Goal: Task Accomplishment & Management: Manage account settings

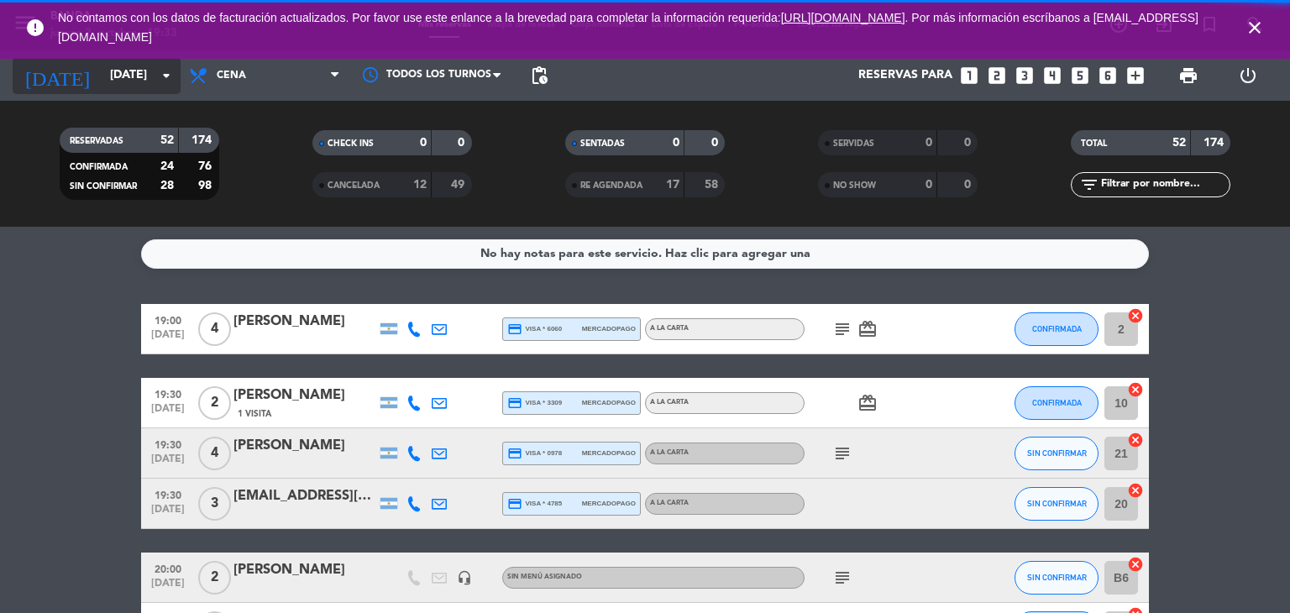
drag, startPoint x: 50, startPoint y: 69, endPoint x: 59, endPoint y: 68, distance: 9.3
click at [59, 68] on div "[DATE] [DATE] arrow_drop_down" at bounding box center [97, 75] width 168 height 37
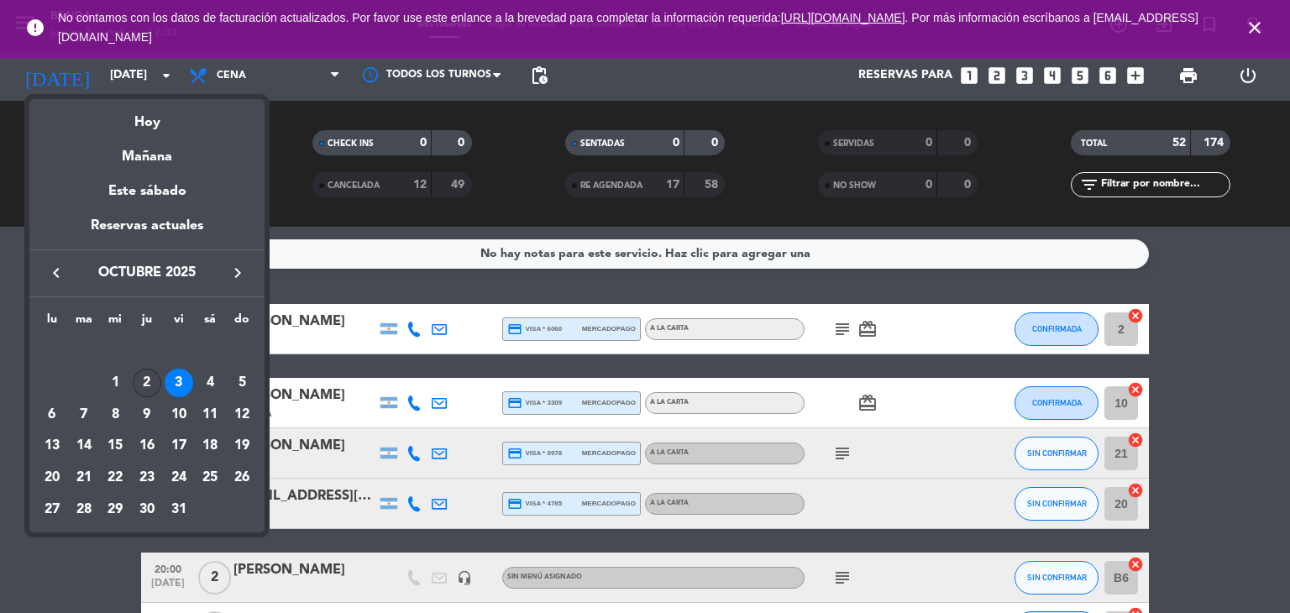
click at [154, 386] on div "2" at bounding box center [147, 383] width 29 height 29
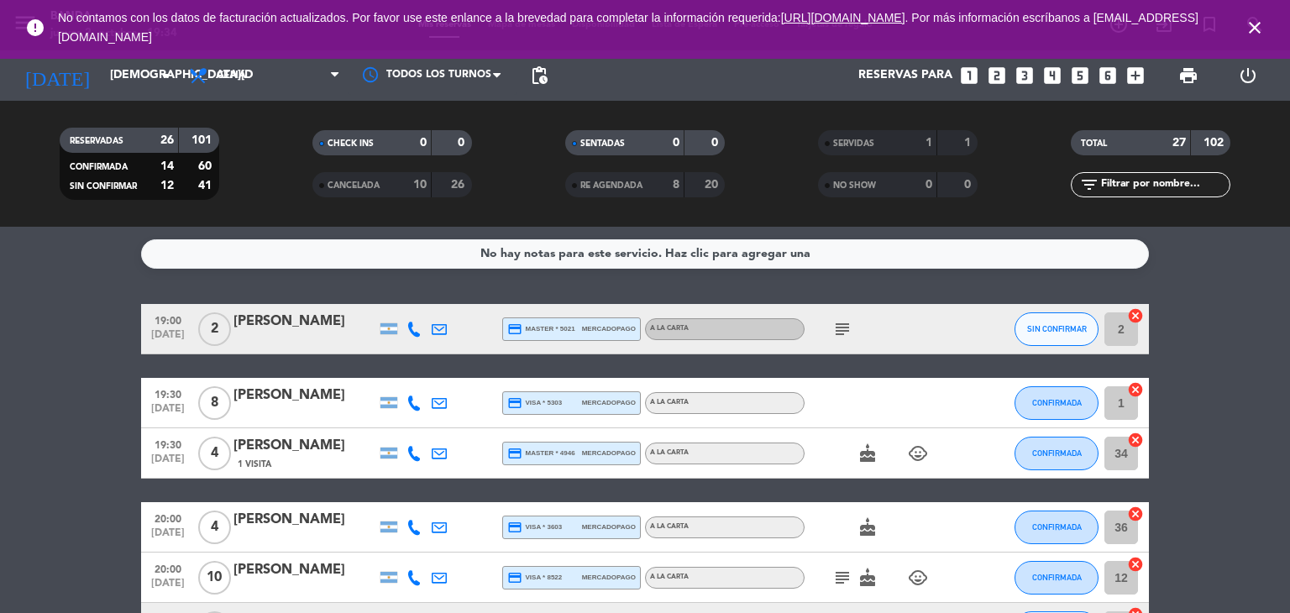
click at [1255, 28] on icon "close" at bounding box center [1254, 28] width 20 height 20
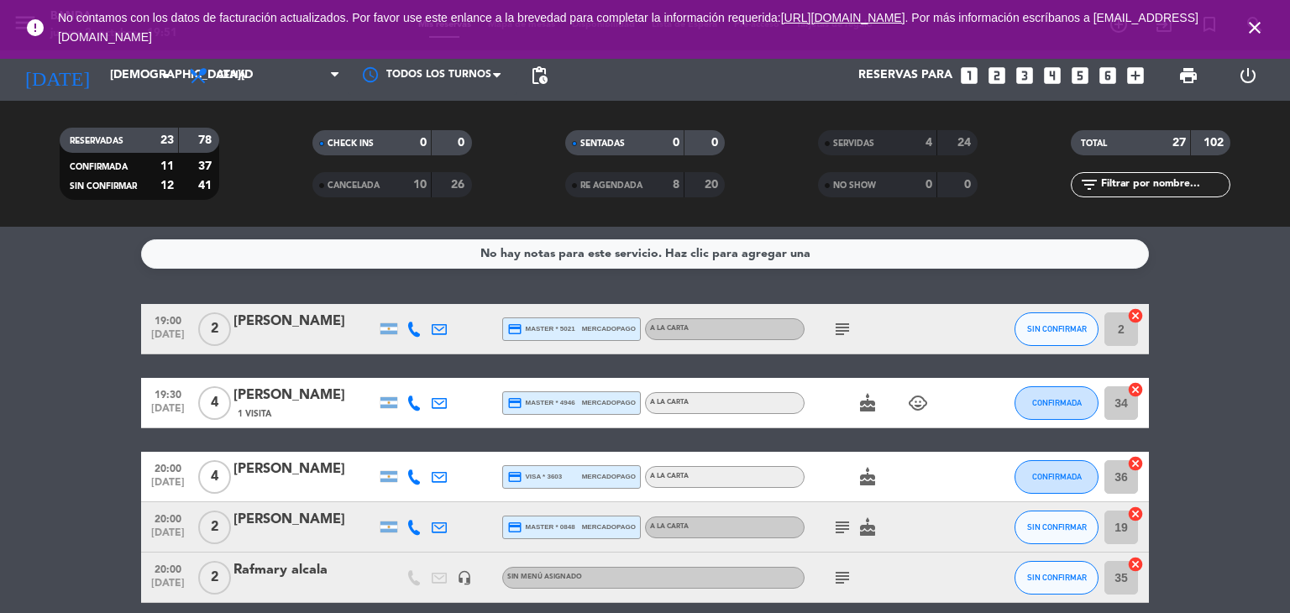
click at [826, 332] on div "subject" at bounding box center [879, 329] width 151 height 50
click at [839, 330] on icon "subject" at bounding box center [842, 329] width 20 height 20
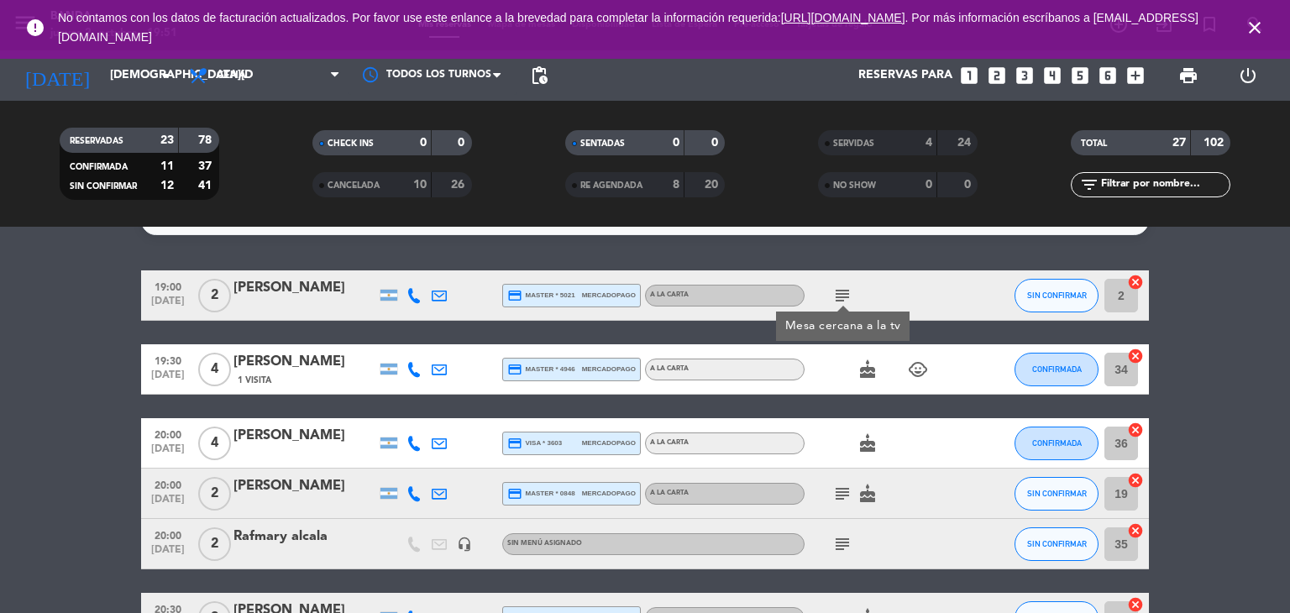
scroll to position [84, 0]
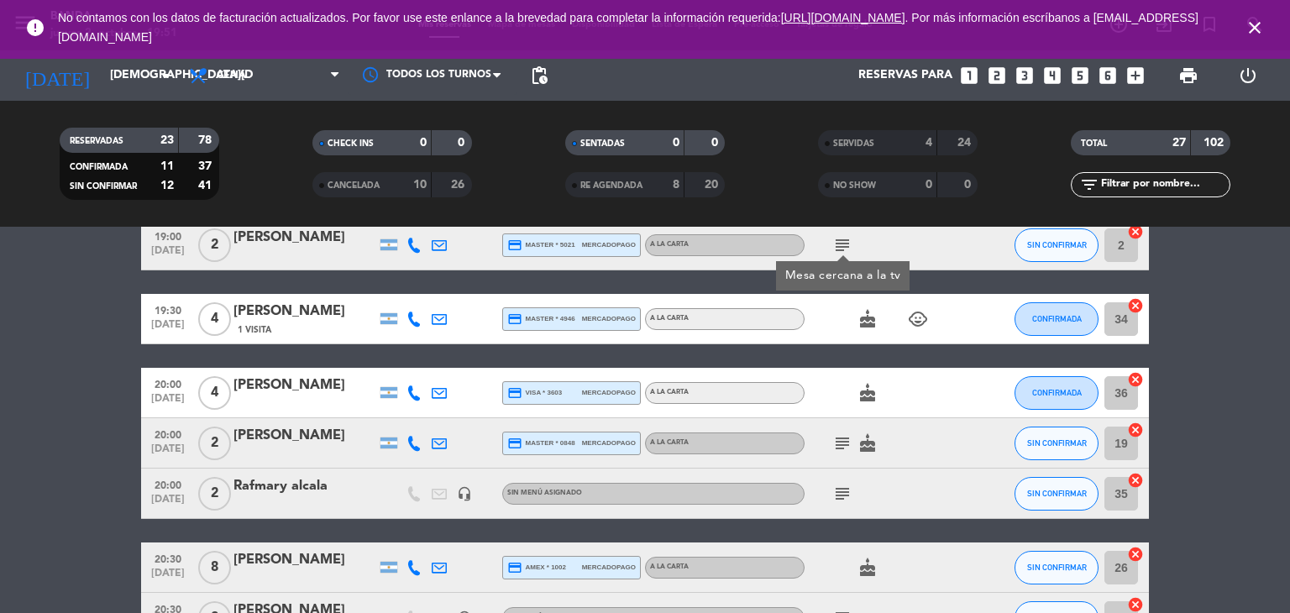
click at [843, 444] on icon "subject" at bounding box center [842, 443] width 20 height 20
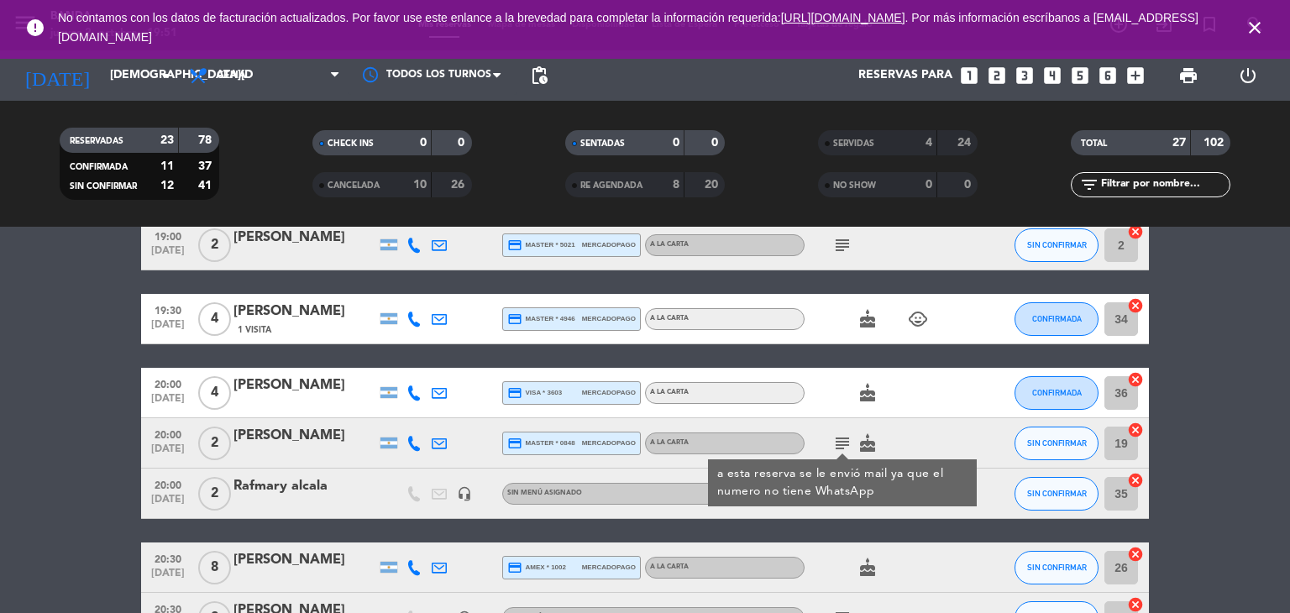
click at [905, 510] on div "subject" at bounding box center [879, 493] width 151 height 50
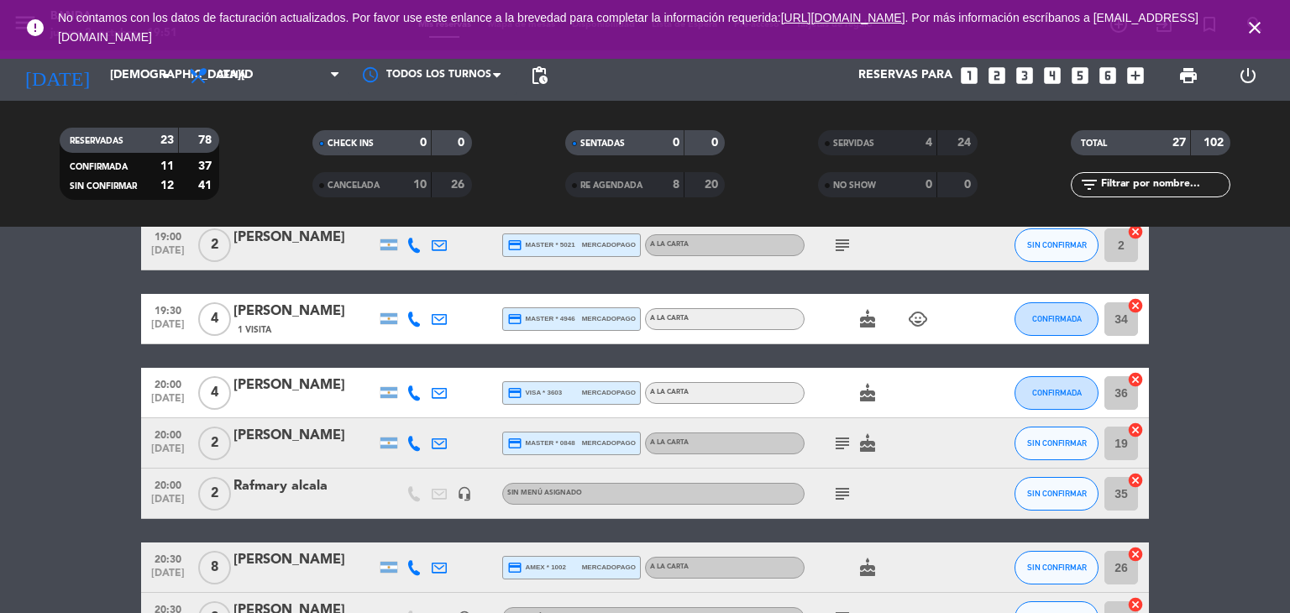
click at [839, 488] on icon "subject" at bounding box center [842, 494] width 20 height 20
click at [897, 501] on div "subject Bigbox KSP7HDF5" at bounding box center [879, 493] width 151 height 50
click at [839, 444] on icon "subject" at bounding box center [842, 443] width 20 height 20
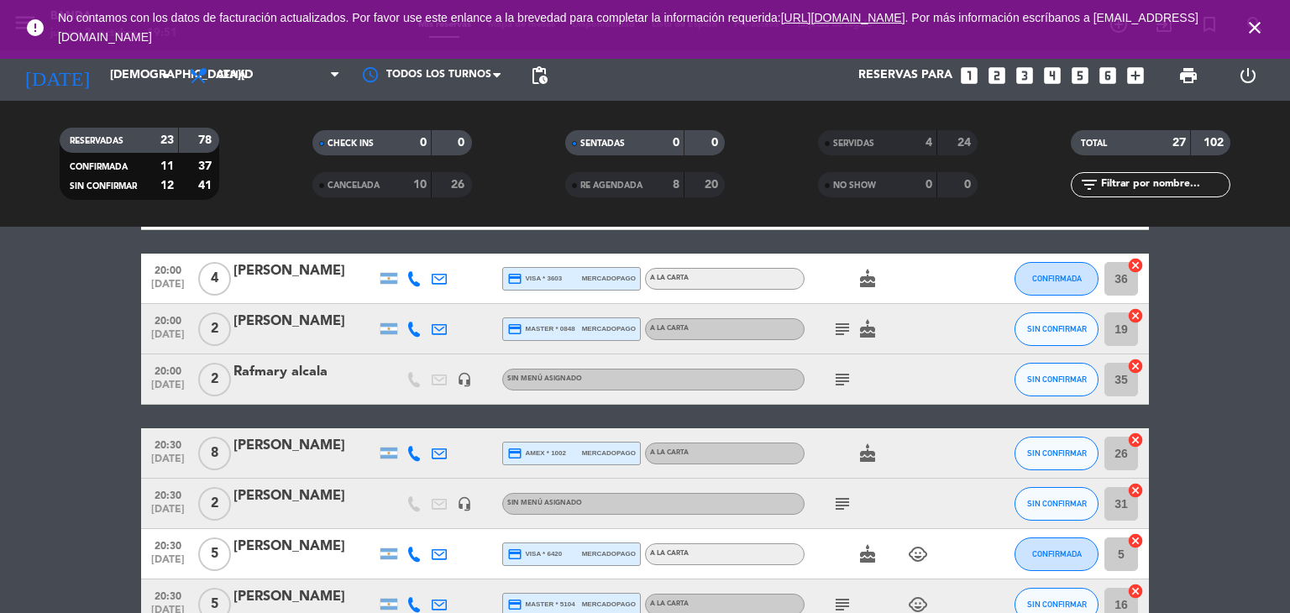
scroll to position [252, 0]
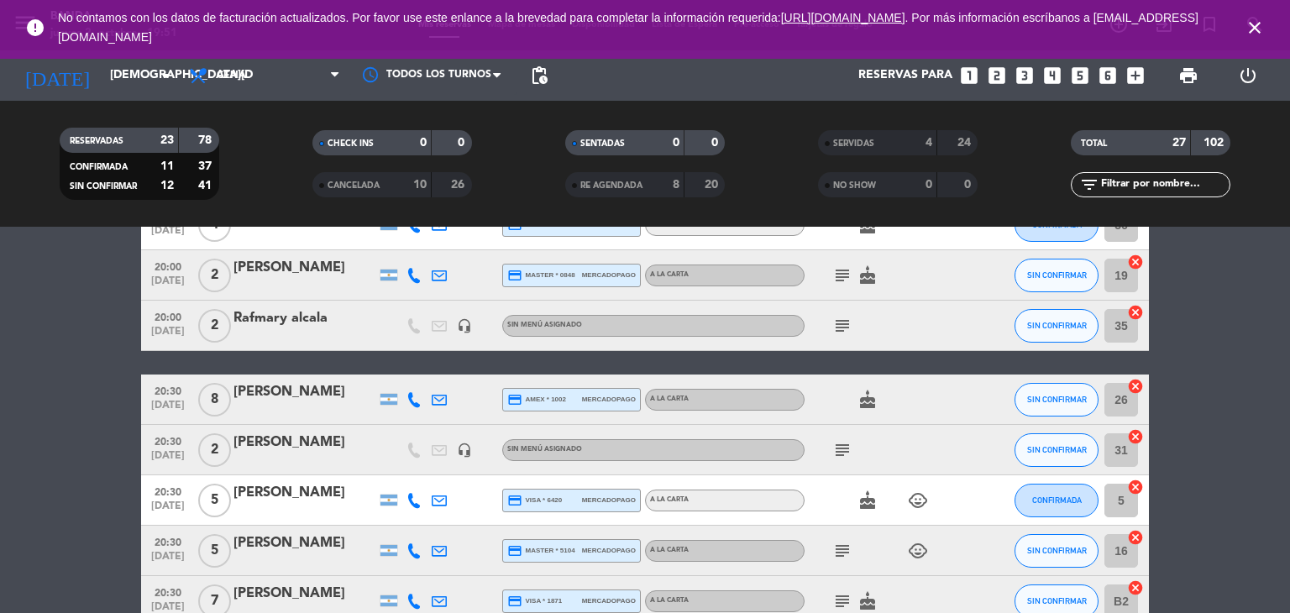
click at [838, 465] on div "subject" at bounding box center [879, 450] width 151 height 50
click at [838, 447] on icon "subject" at bounding box center [842, 450] width 20 height 20
click at [843, 551] on icon "subject" at bounding box center [842, 551] width 20 height 20
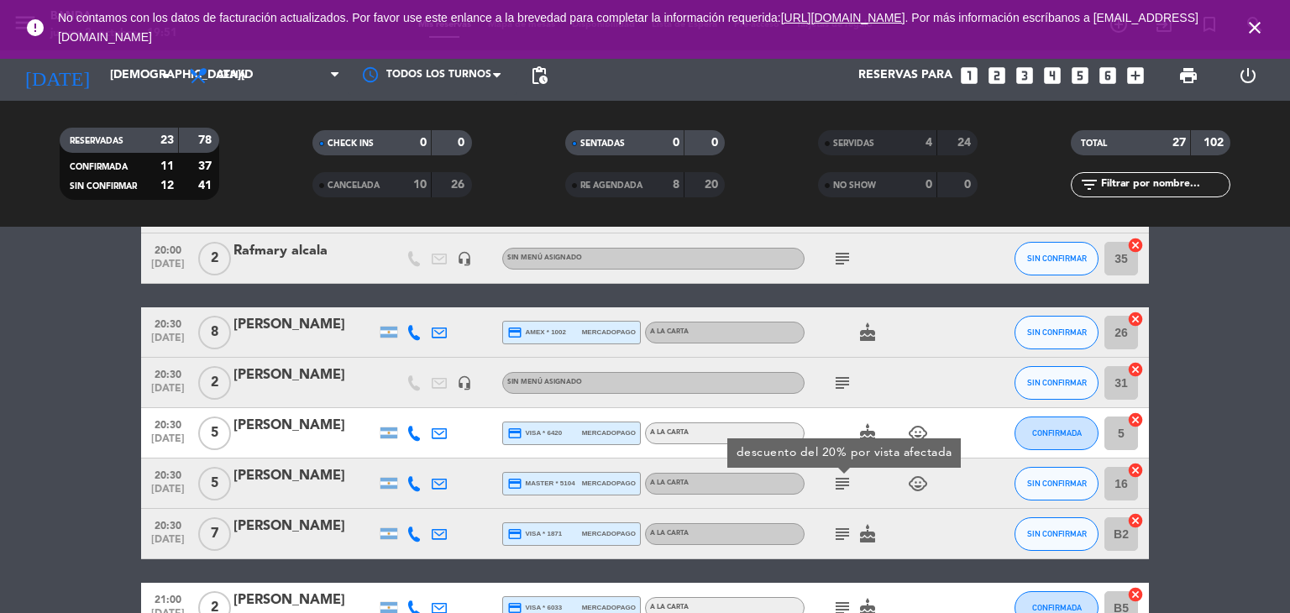
scroll to position [336, 0]
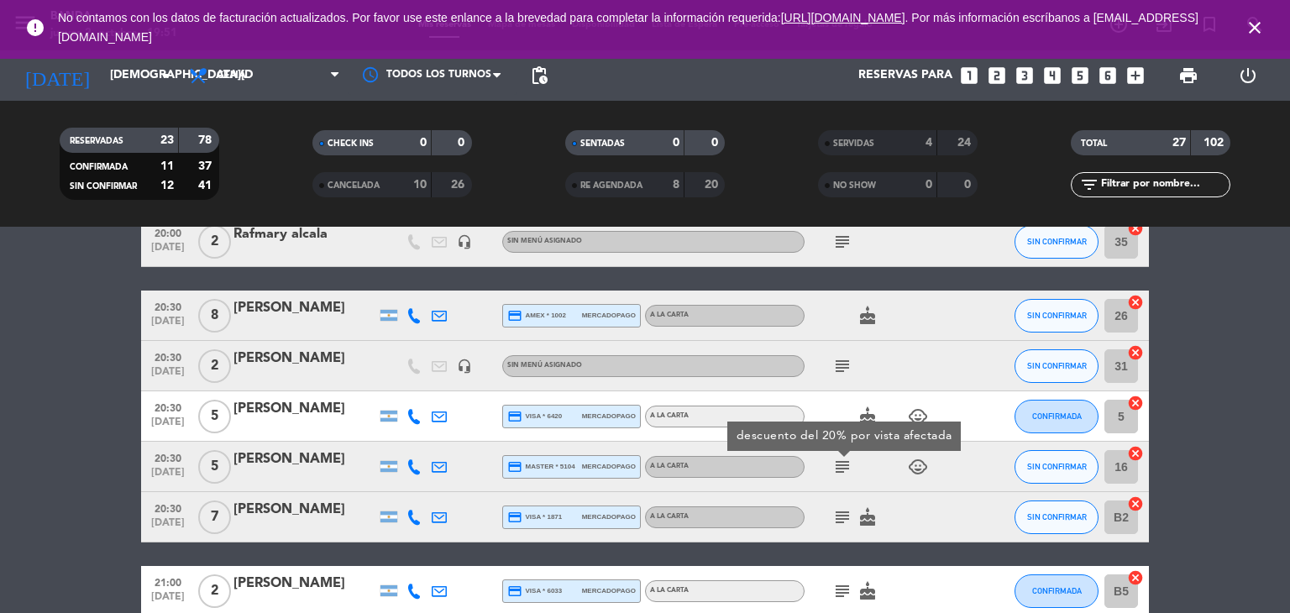
click at [840, 520] on icon "subject" at bounding box center [842, 517] width 20 height 20
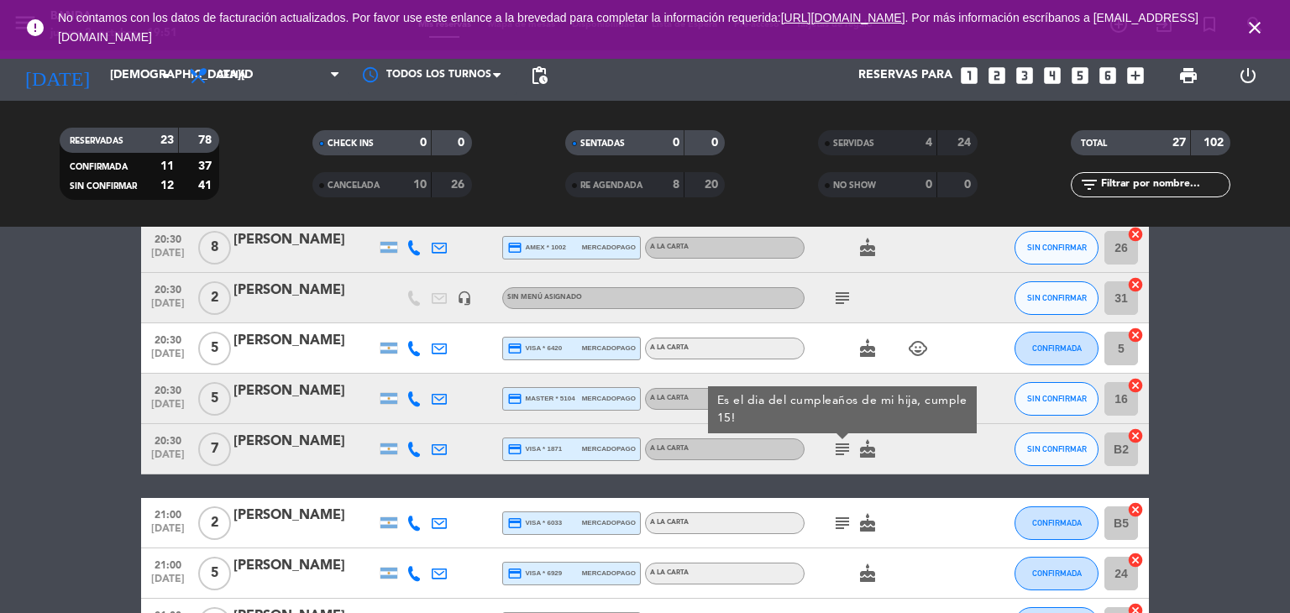
scroll to position [420, 0]
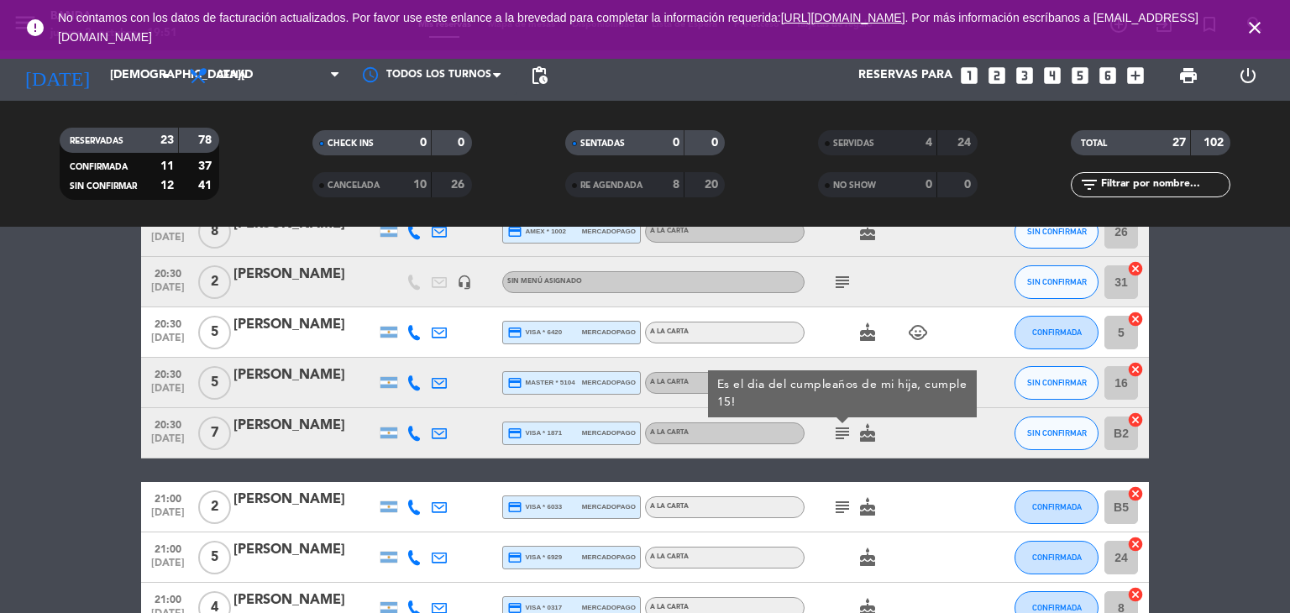
click at [839, 509] on icon "subject" at bounding box center [842, 507] width 20 height 20
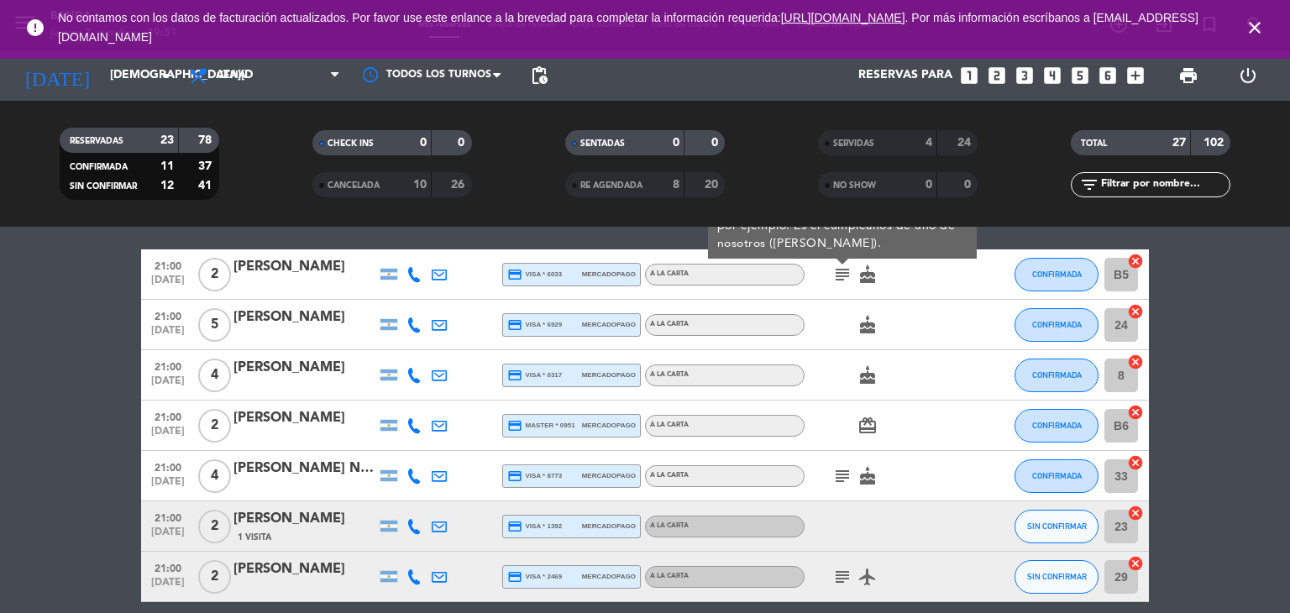
scroll to position [672, 0]
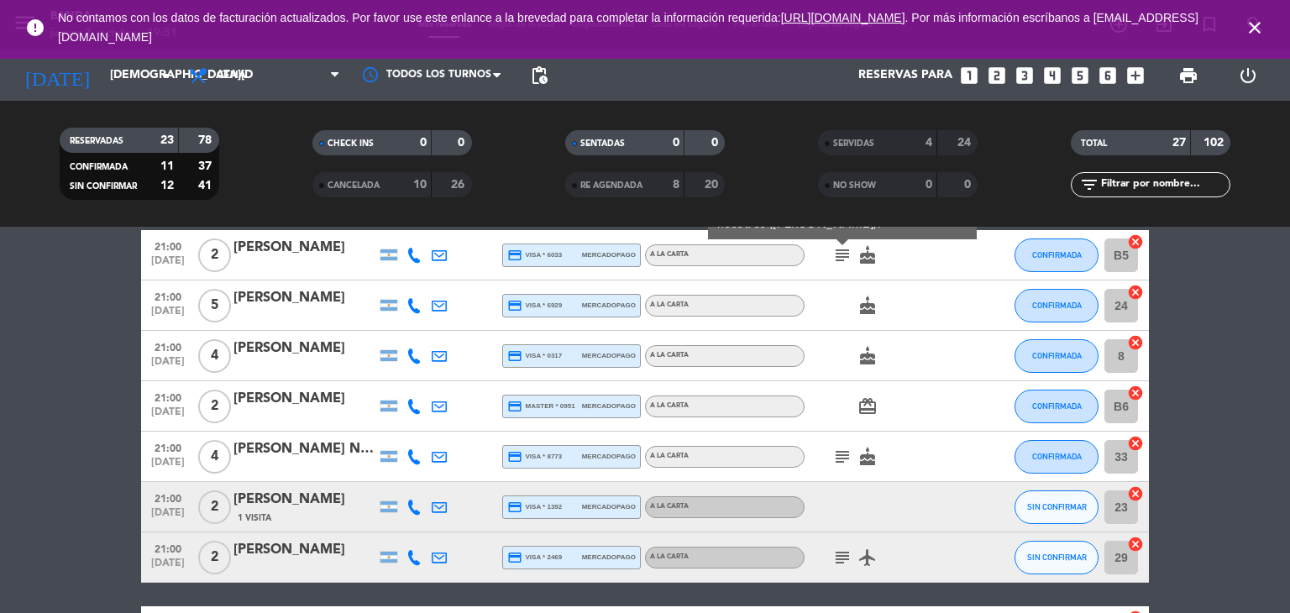
click at [845, 462] on icon "subject" at bounding box center [842, 457] width 20 height 20
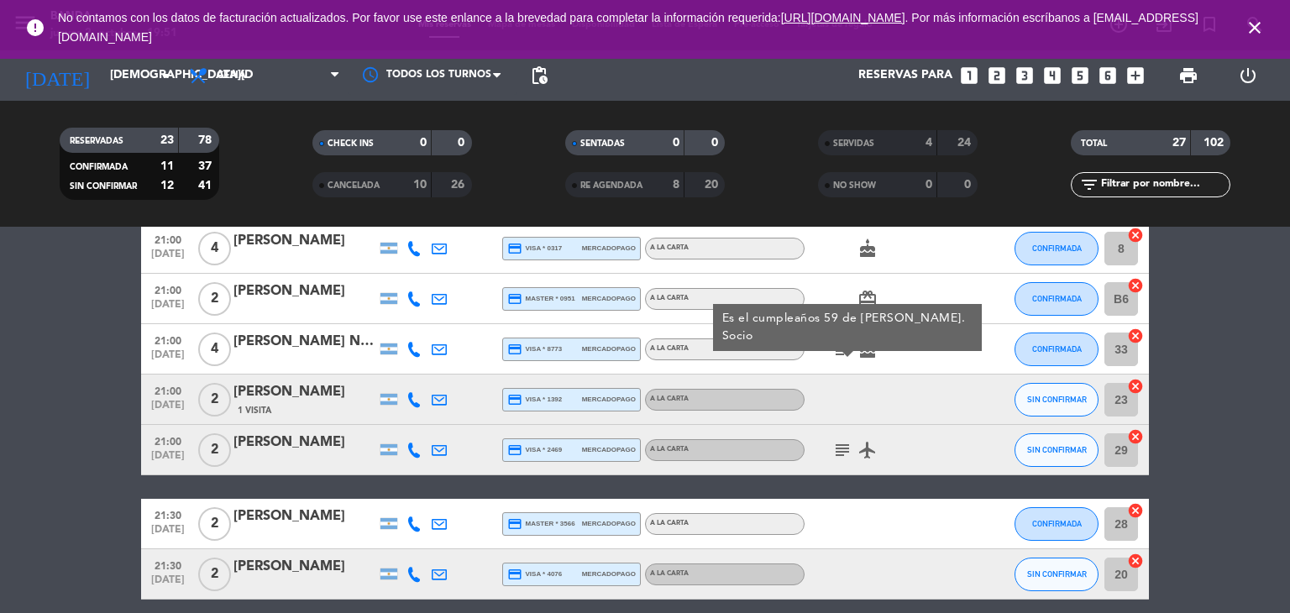
scroll to position [840, 0]
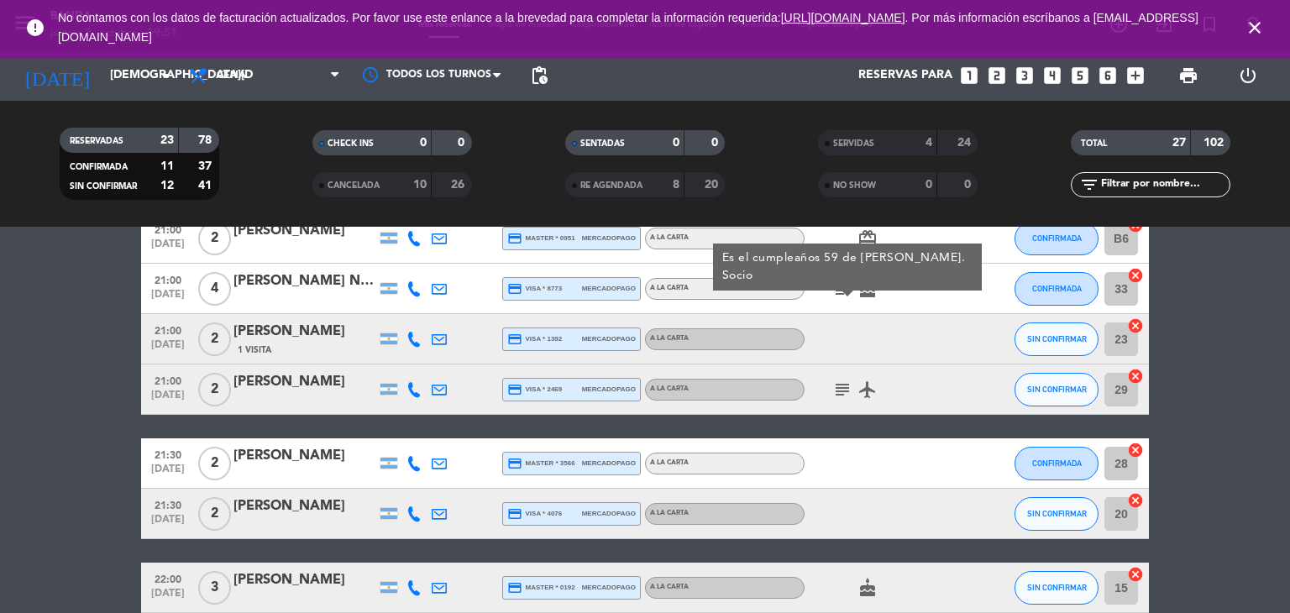
click at [841, 396] on icon "subject" at bounding box center [842, 389] width 20 height 20
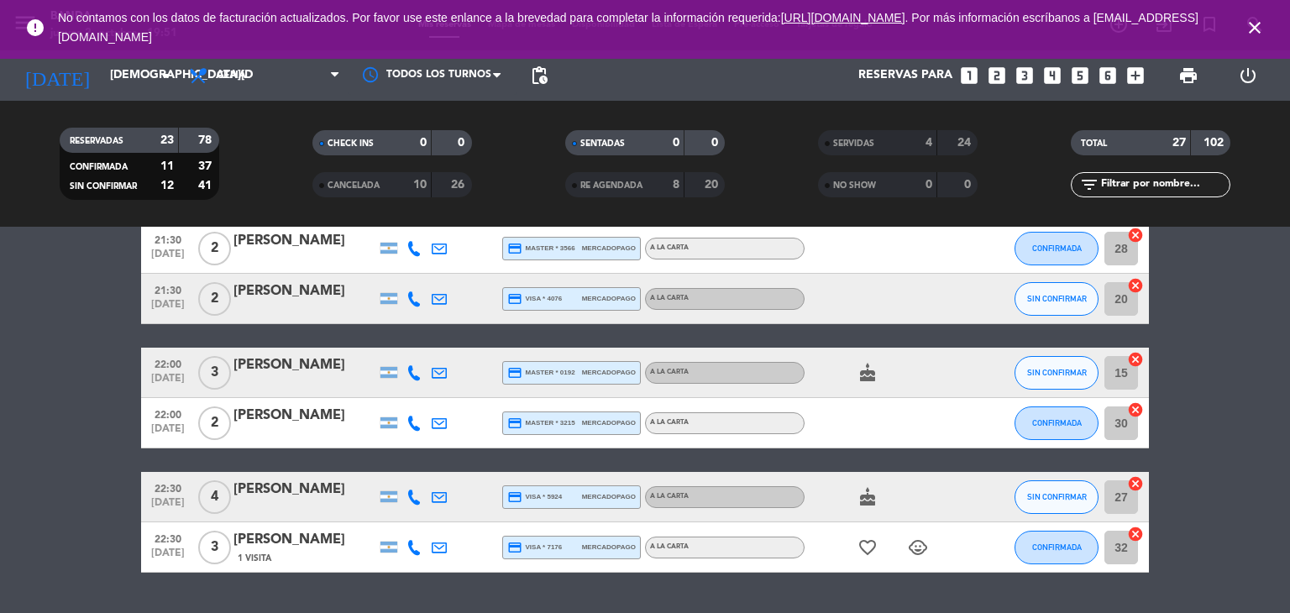
scroll to position [1091, 0]
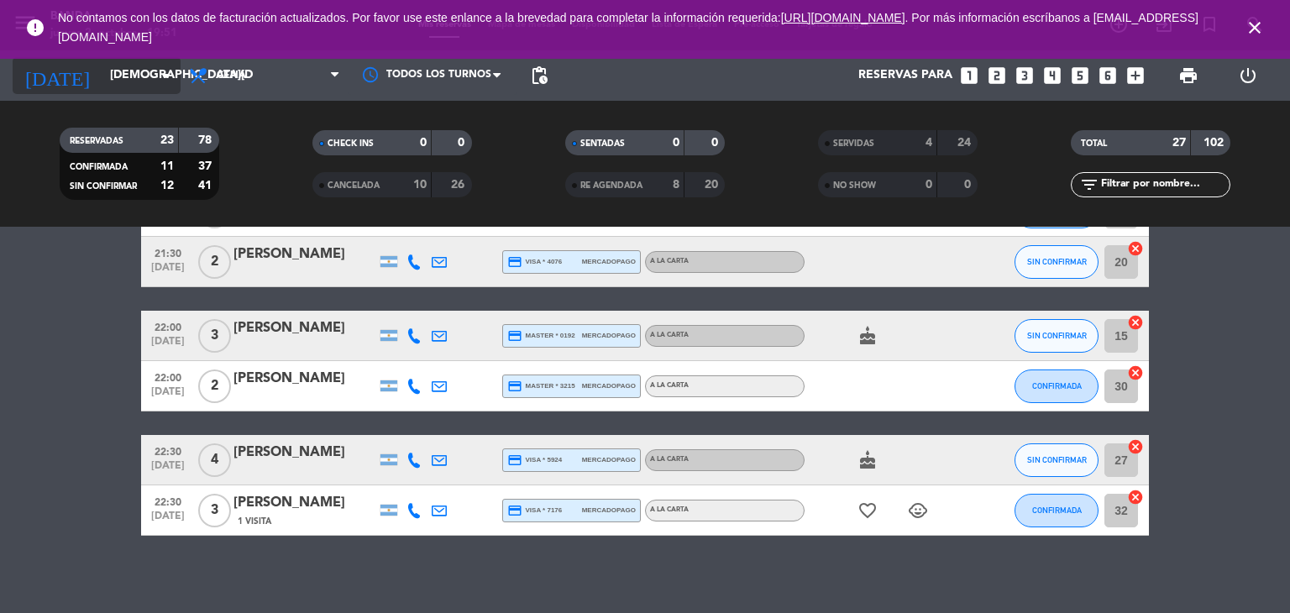
click at [131, 74] on input "[DEMOGRAPHIC_DATA][DATE]" at bounding box center [182, 75] width 160 height 30
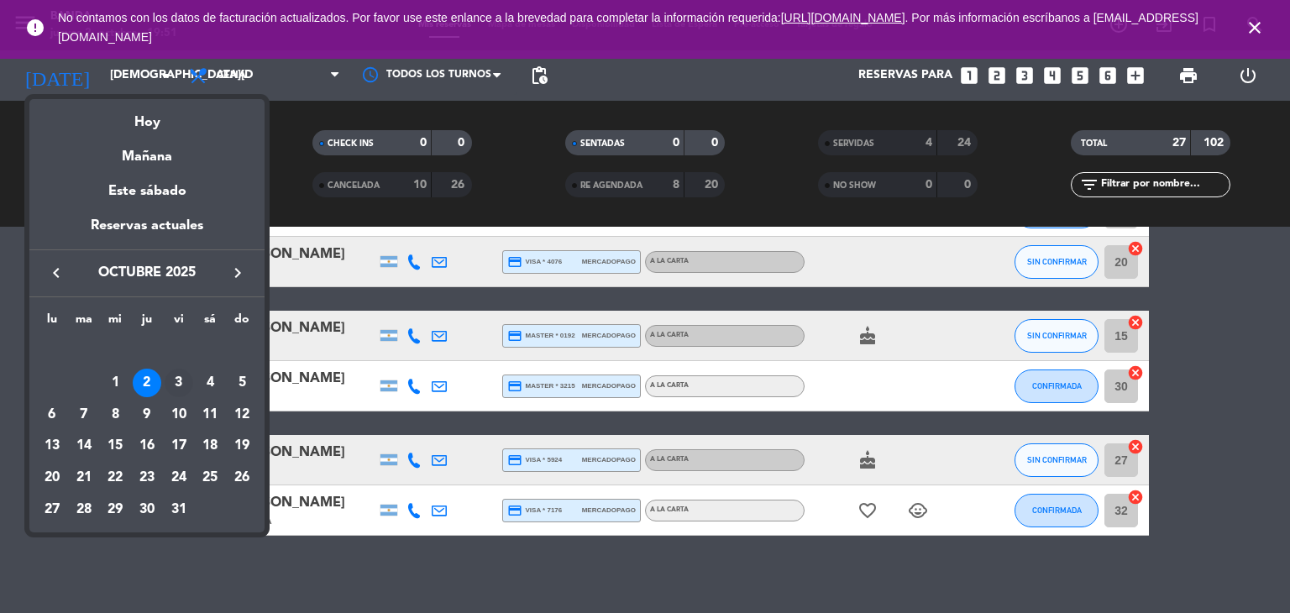
click at [170, 377] on div "3" at bounding box center [179, 383] width 29 height 29
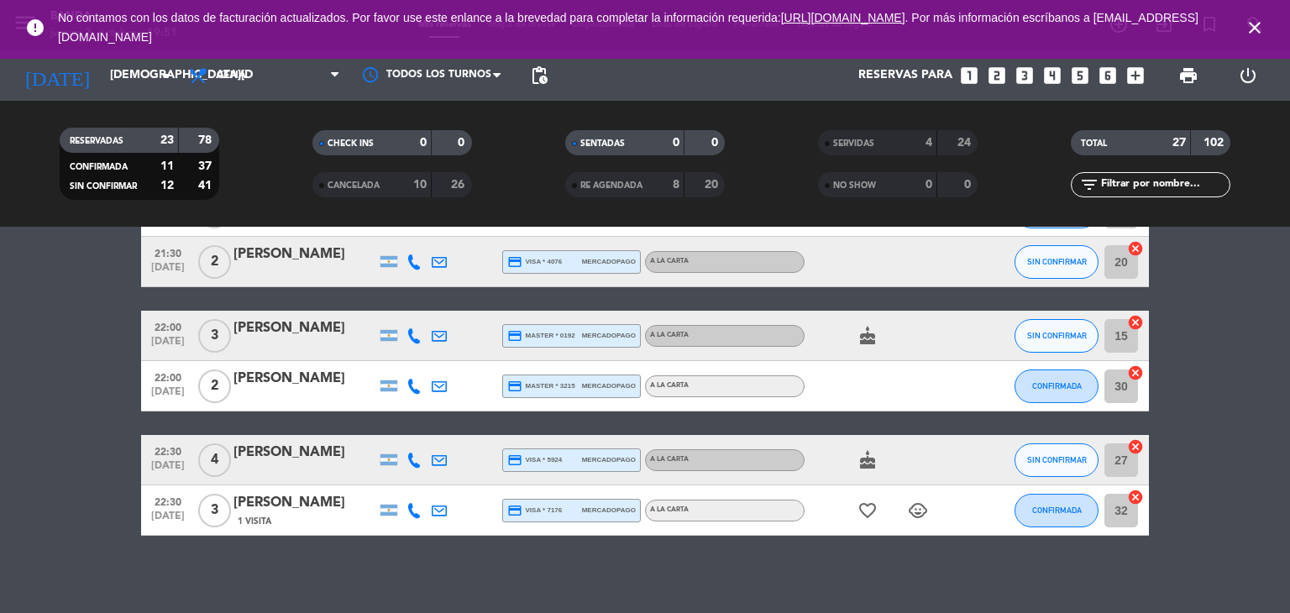
type input "[DATE]"
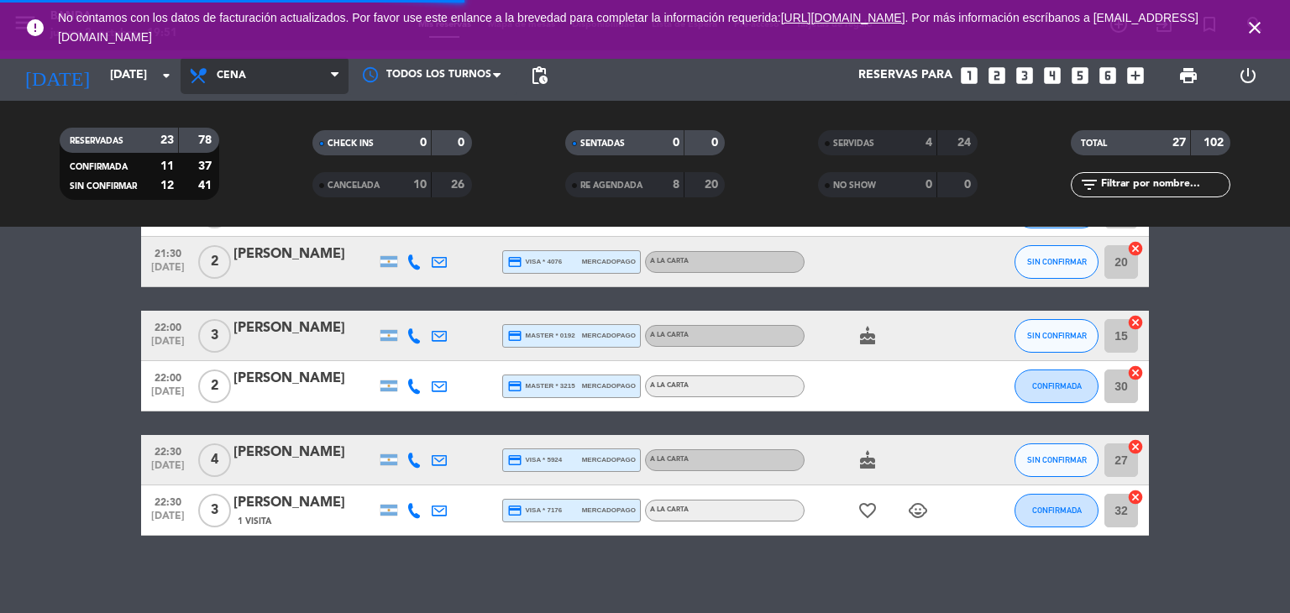
click at [312, 81] on span "Cena" at bounding box center [265, 75] width 168 height 37
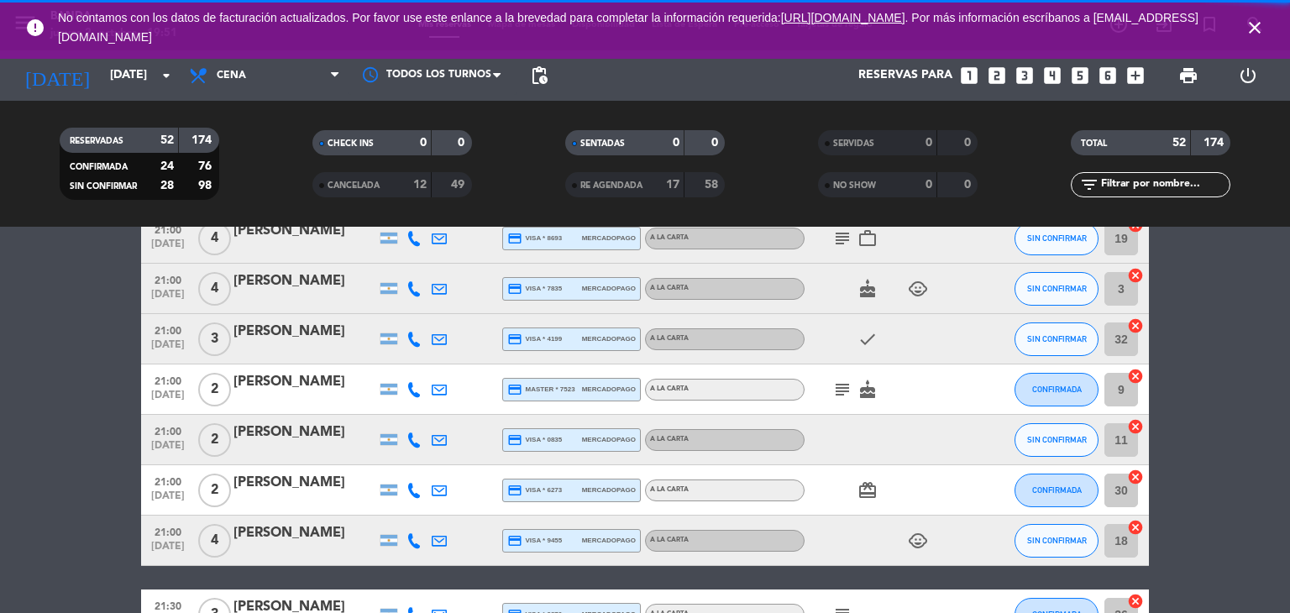
click at [295, 156] on div "CHECK INS 0 0" at bounding box center [391, 151] width 253 height 42
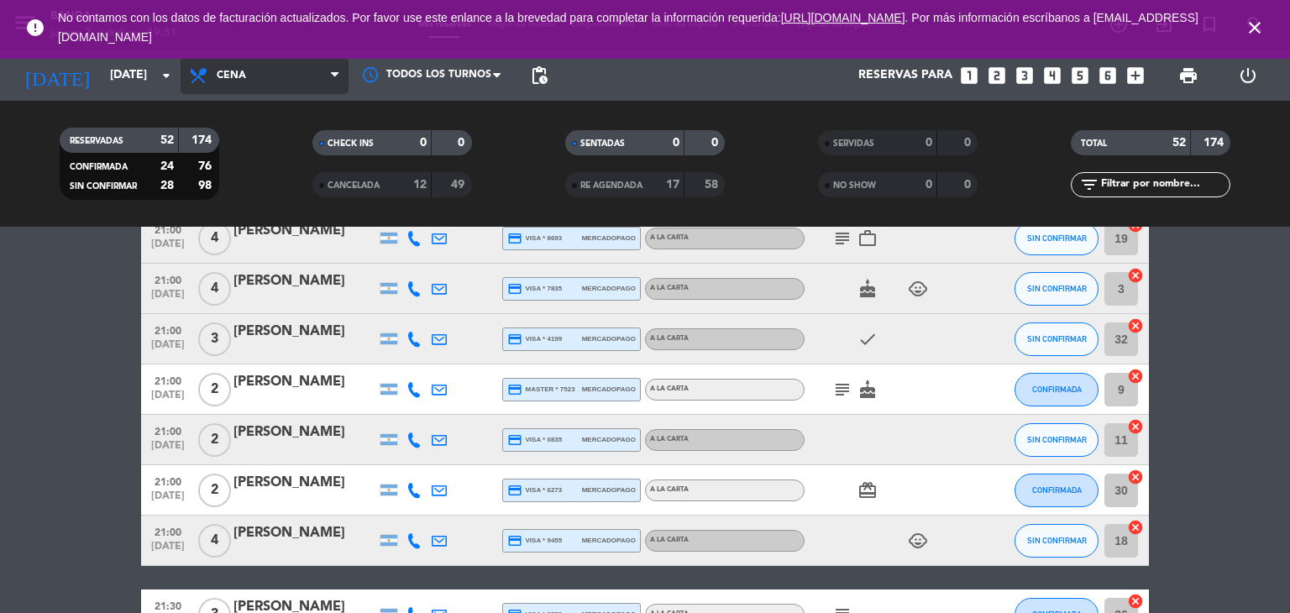
click at [243, 65] on span "Cena" at bounding box center [265, 75] width 168 height 37
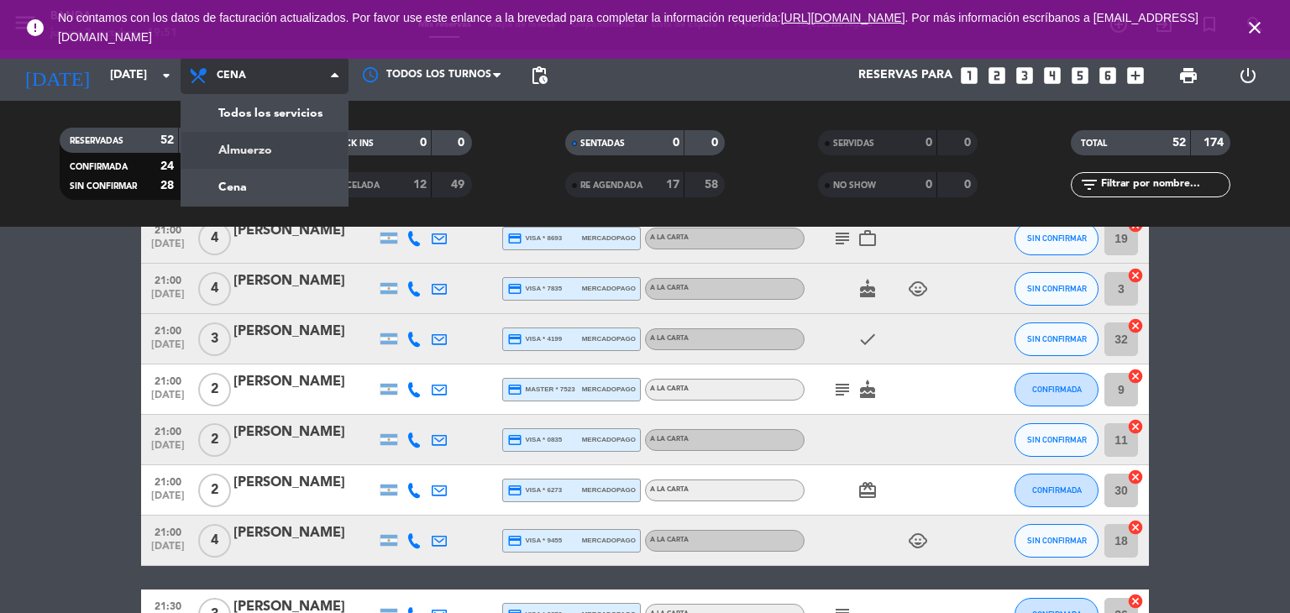
click at [262, 144] on div "menu Banda jueves 2. octubre - 19:51 Mis reservas Mapa de mesas Disponibilidad …" at bounding box center [645, 113] width 1290 height 227
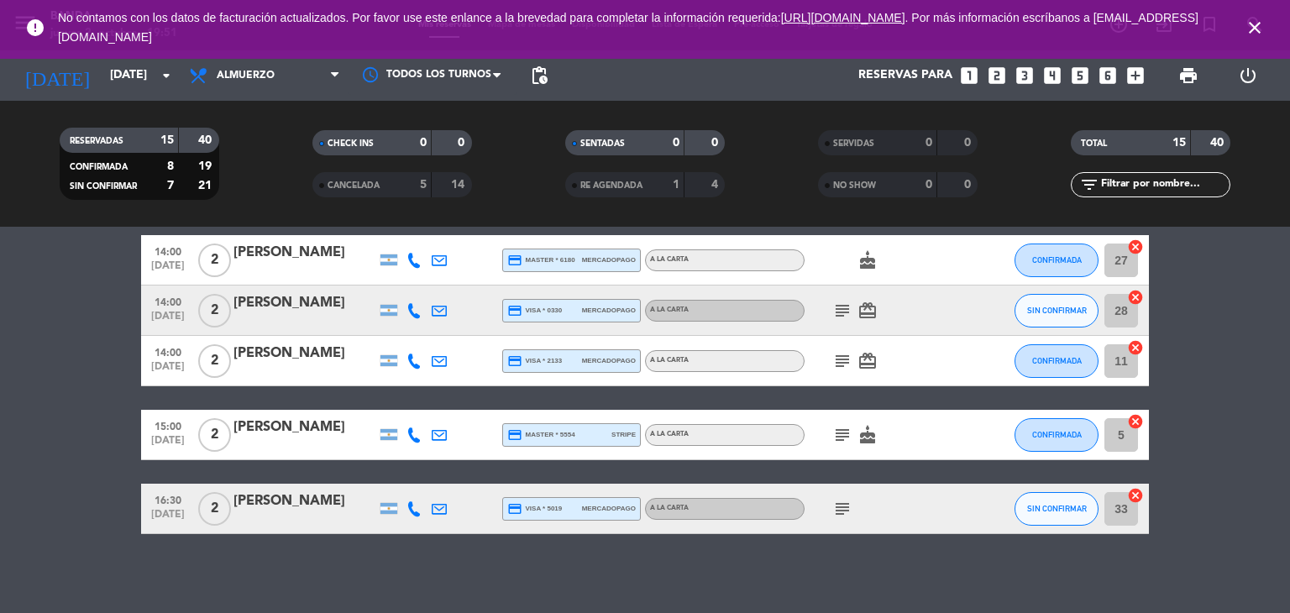
scroll to position [672, 0]
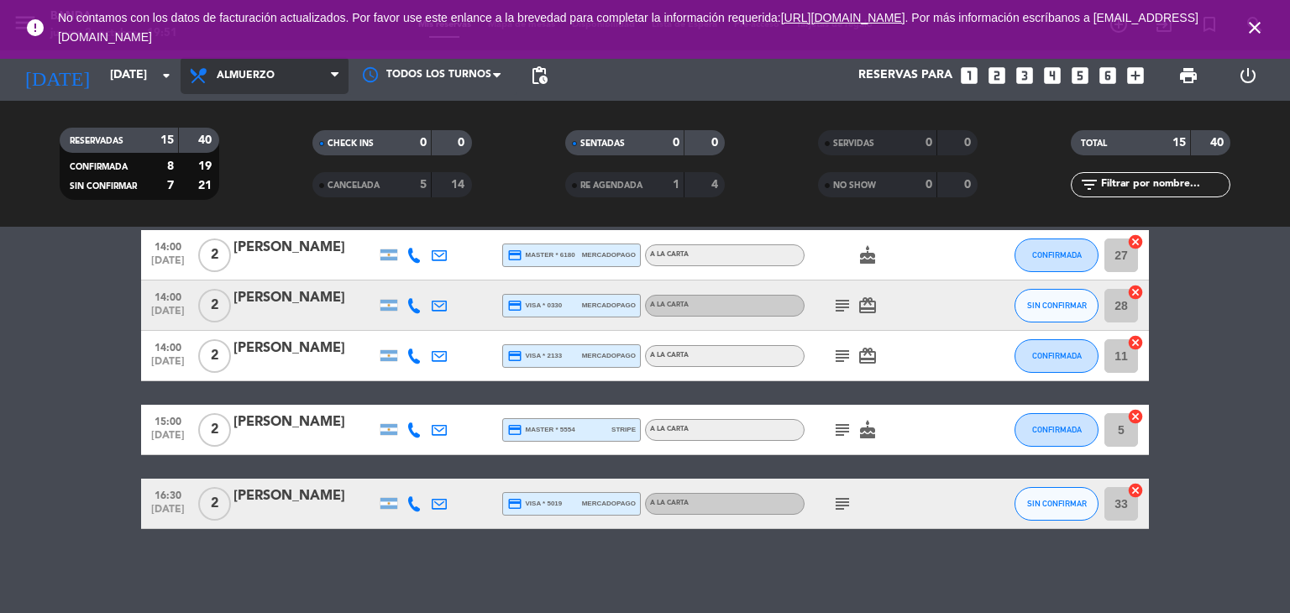
click at [226, 71] on span "Almuerzo" at bounding box center [246, 76] width 58 height 12
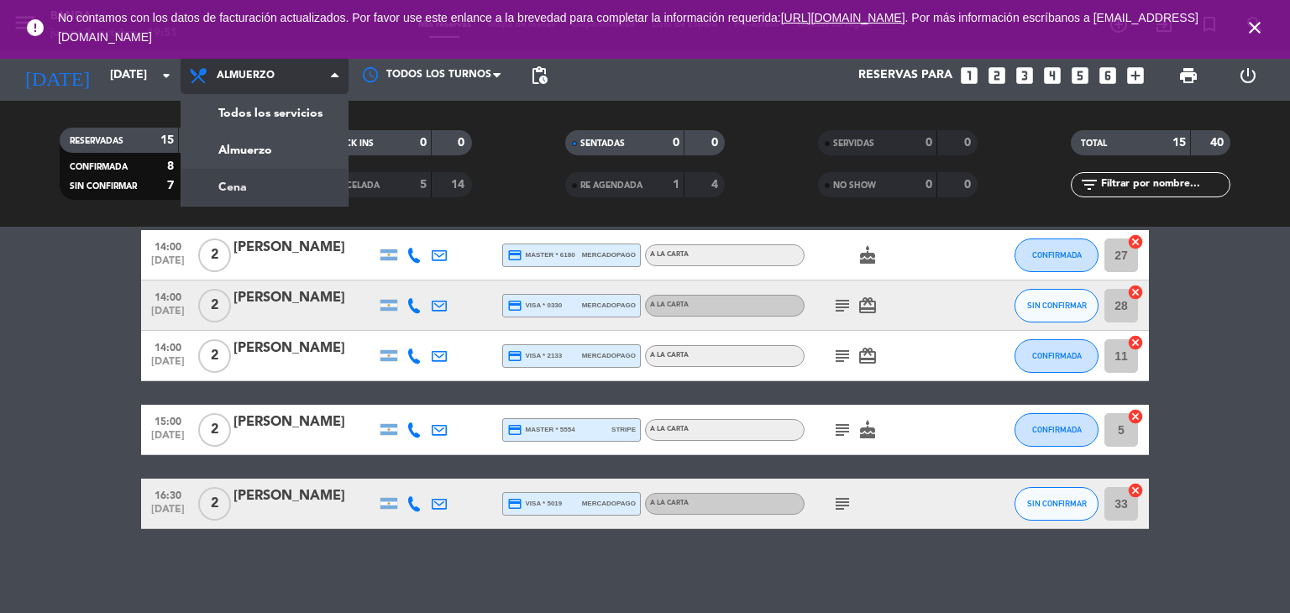
click at [242, 189] on div "menu Banda jueves 2. octubre - 19:51 Mis reservas Mapa de mesas Disponibilidad …" at bounding box center [645, 113] width 1290 height 227
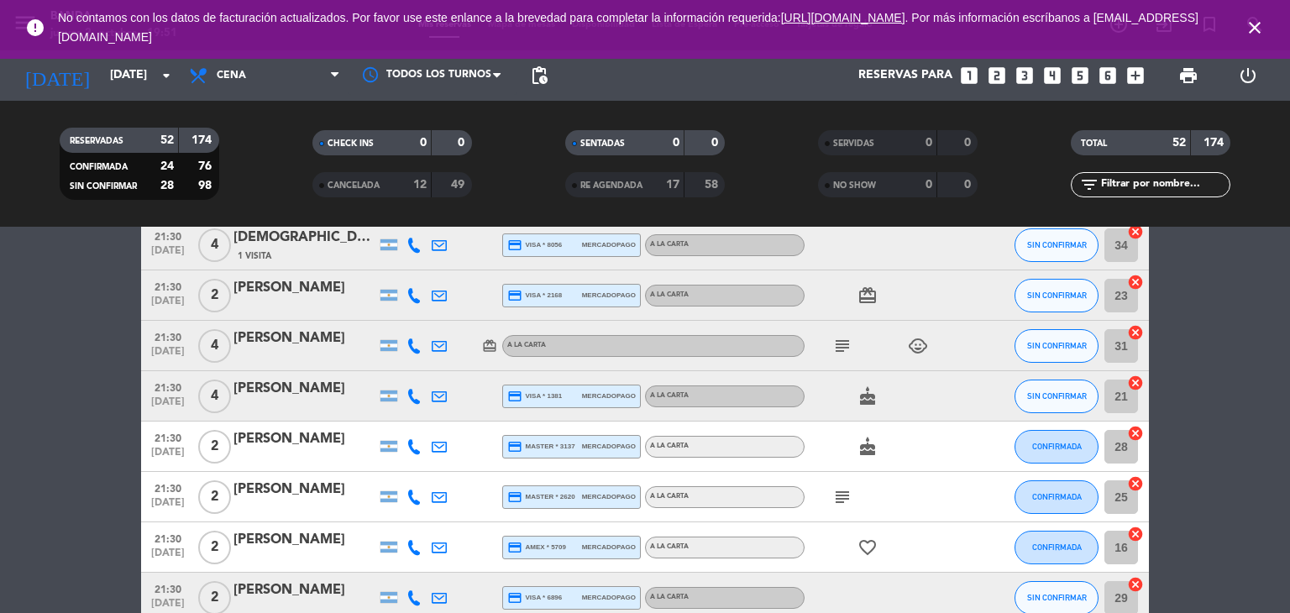
scroll to position [1847, 0]
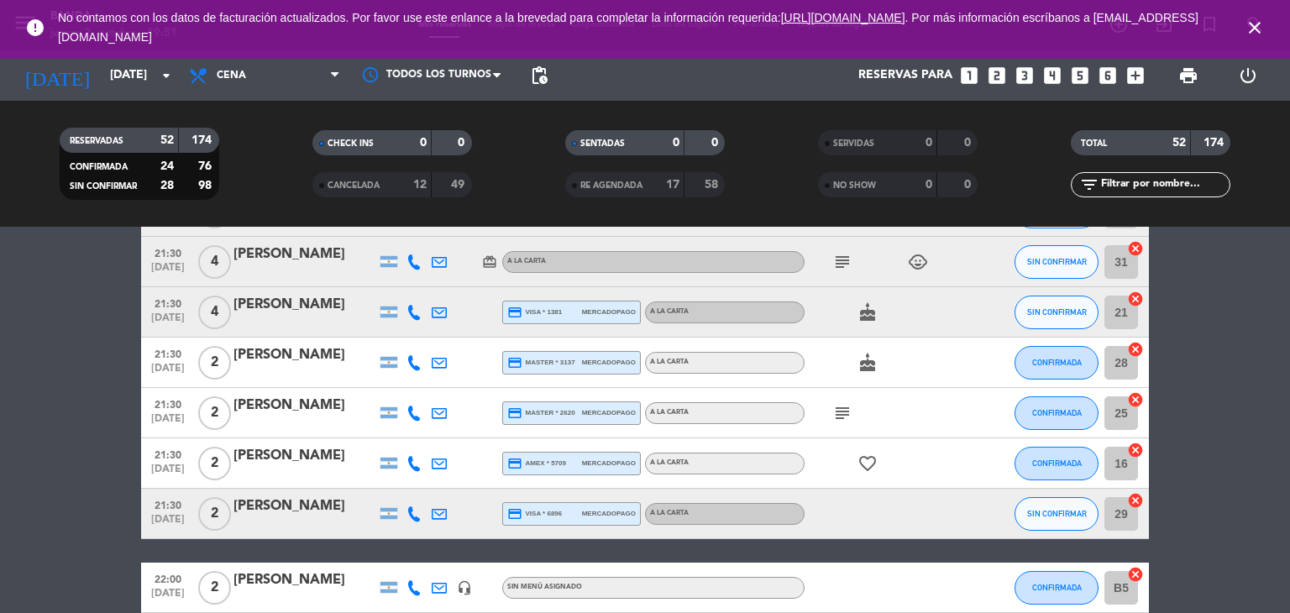
click at [490, 260] on icon "card_giftcard" at bounding box center [489, 261] width 15 height 15
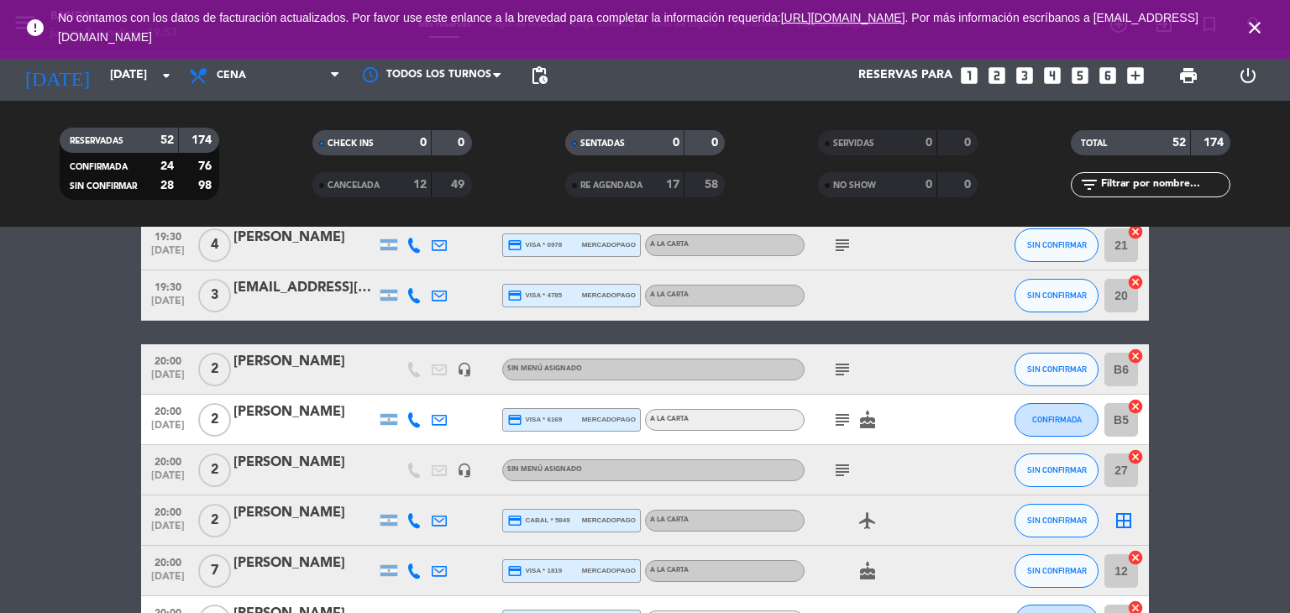
scroll to position [0, 0]
